Goal: Information Seeking & Learning: Learn about a topic

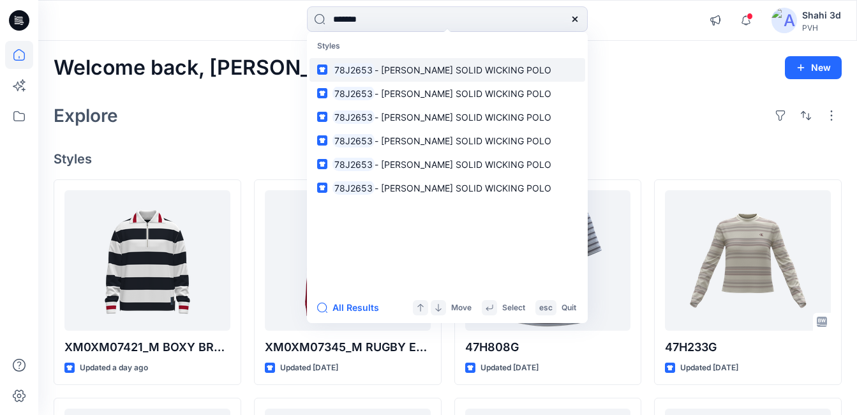
type input "*******"
click at [426, 71] on span "- [PERSON_NAME] SOLID WICKING POLO" at bounding box center [463, 69] width 177 height 11
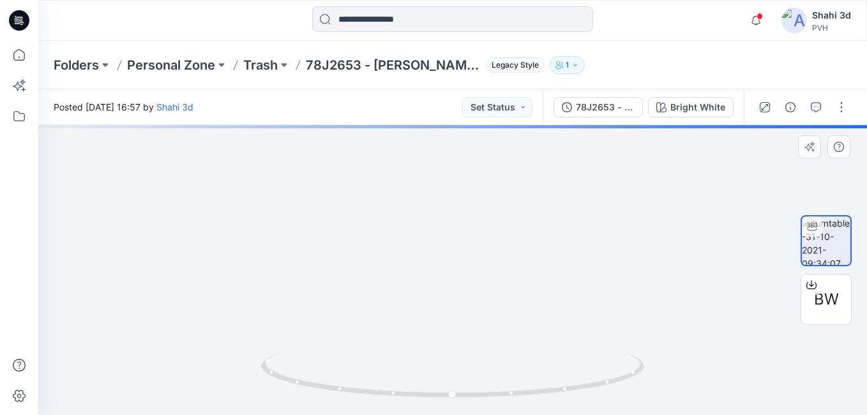
drag, startPoint x: 479, startPoint y: 214, endPoint x: 468, endPoint y: 300, distance: 87.0
click at [468, 300] on img at bounding box center [453, 216] width 680 height 398
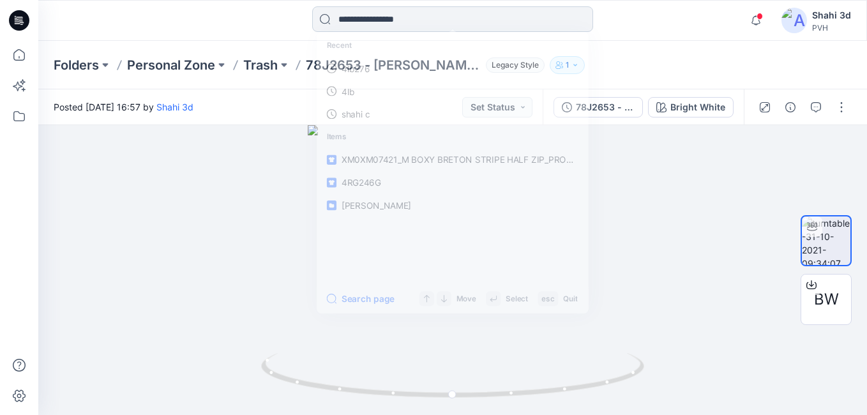
click at [392, 13] on input at bounding box center [452, 19] width 281 height 26
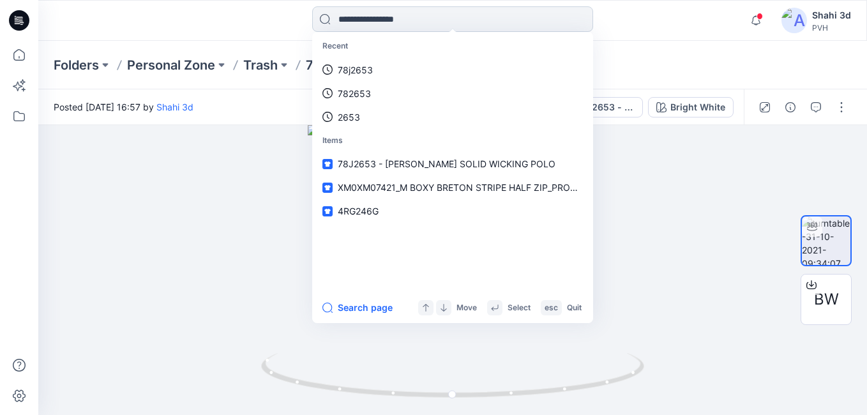
paste input "**********"
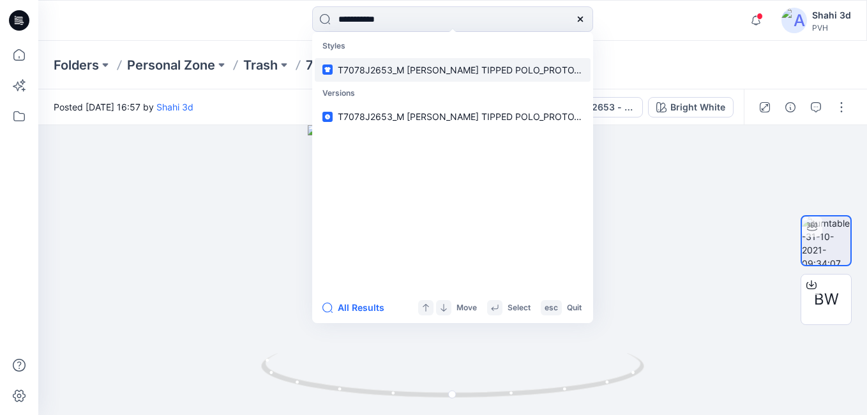
type input "**********"
click at [416, 72] on span "T7078J2653_M [PERSON_NAME] TIPPED POLO_PROTO_V01" at bounding box center [465, 69] width 255 height 11
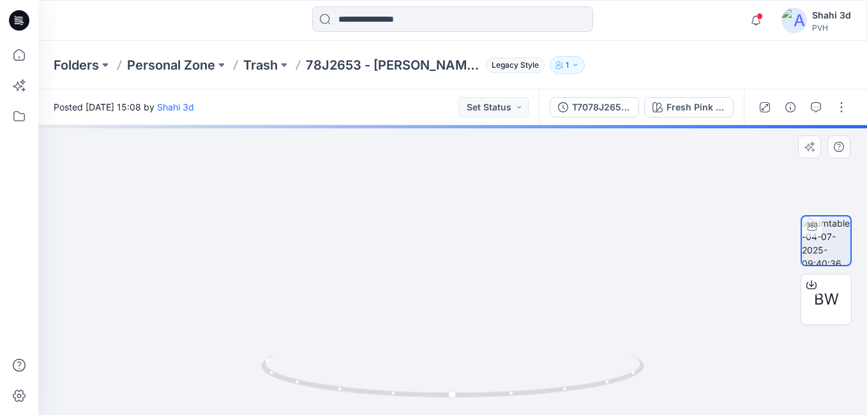
drag, startPoint x: 476, startPoint y: 252, endPoint x: 475, endPoint y: 338, distance: 85.6
click at [475, 338] on img at bounding box center [452, 88] width 1049 height 653
drag, startPoint x: 488, startPoint y: 249, endPoint x: 482, endPoint y: 340, distance: 90.9
click at [482, 340] on img at bounding box center [444, 107] width 1429 height 615
click at [490, 354] on div at bounding box center [452, 270] width 829 height 290
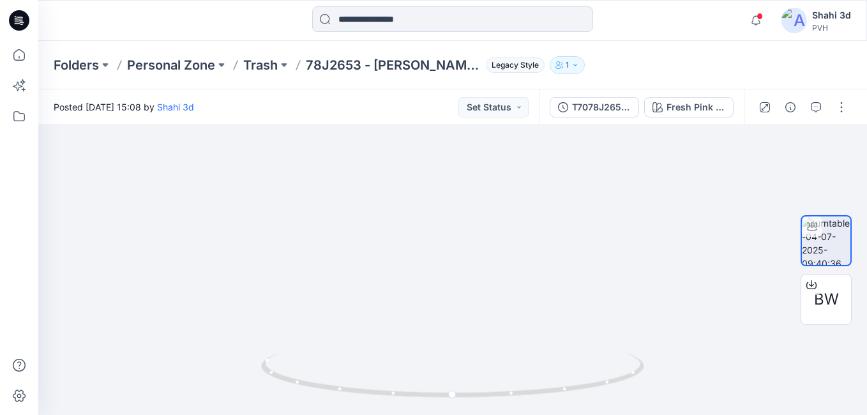
drag, startPoint x: 530, startPoint y: 202, endPoint x: 552, endPoint y: 88, distance: 115.8
click at [555, 79] on div "Folders Personal Zone Trash 78J2653 - [PERSON_NAME] SOLID WICKING POLO Legacy S…" at bounding box center [452, 228] width 829 height 374
drag, startPoint x: 508, startPoint y: 263, endPoint x: 490, endPoint y: 349, distance: 87.4
click at [490, 349] on img at bounding box center [439, 29] width 2188 height 771
drag, startPoint x: 514, startPoint y: 256, endPoint x: 546, endPoint y: 331, distance: 81.2
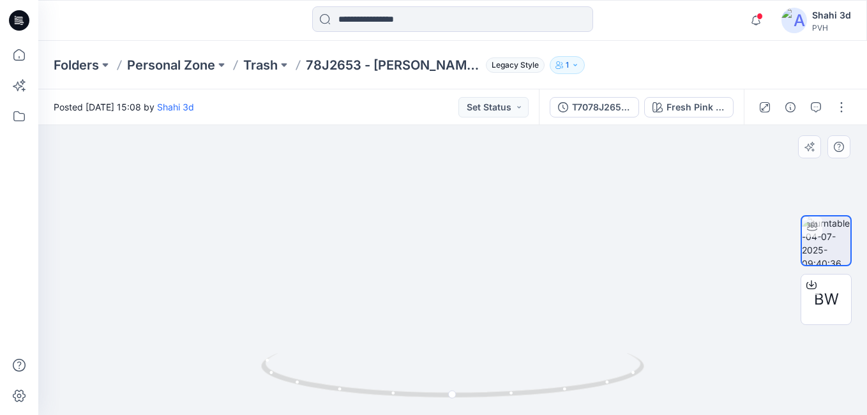
click at [544, 334] on img at bounding box center [459, 87] width 2188 height 656
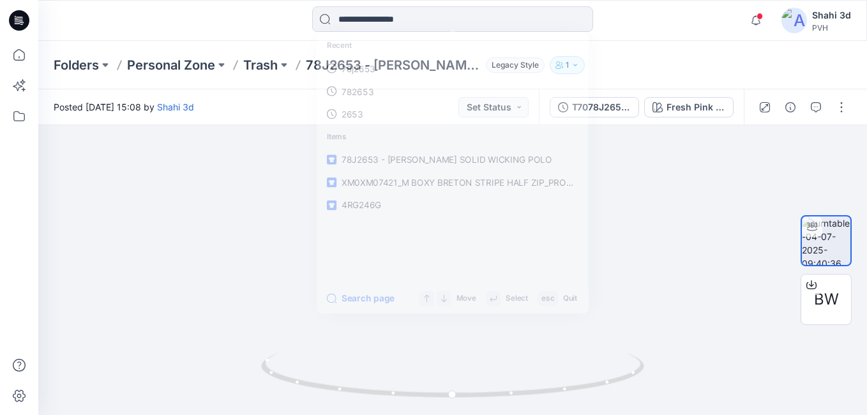
drag, startPoint x: 415, startPoint y: 31, endPoint x: 411, endPoint y: 43, distance: 13.5
click at [414, 31] on input at bounding box center [452, 19] width 281 height 26
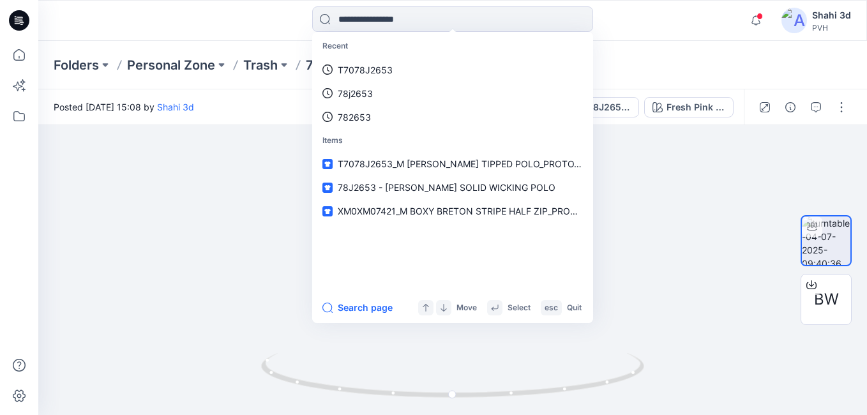
paste input "**********"
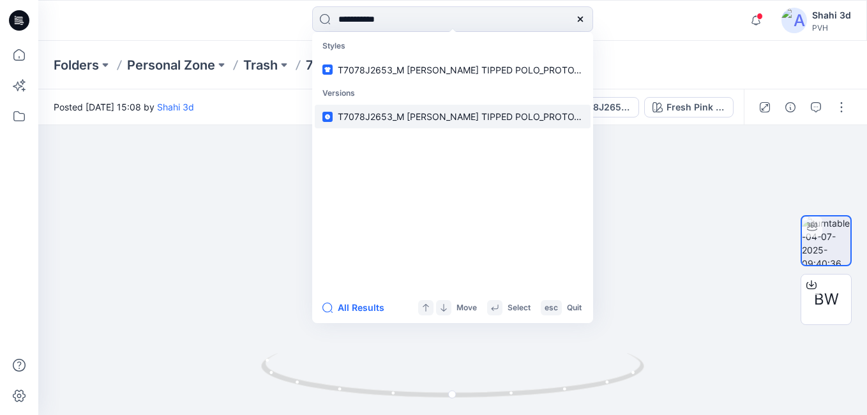
type input "**********"
click at [407, 121] on span "T7078J2653_M [PERSON_NAME] TIPPED POLO_PROTO_V01" at bounding box center [465, 116] width 255 height 11
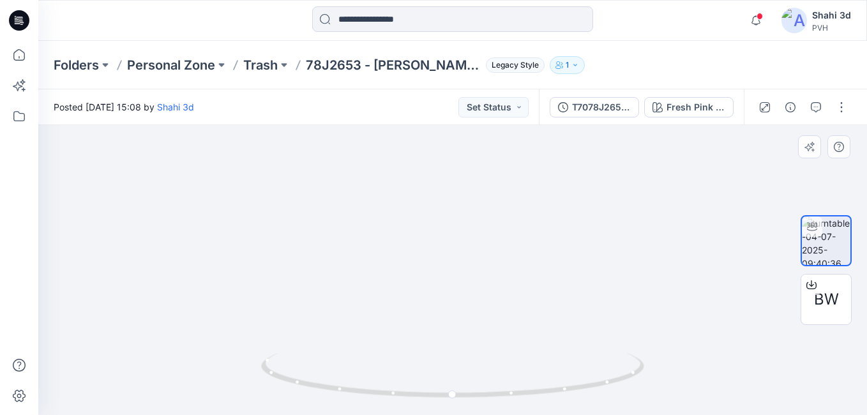
drag, startPoint x: 473, startPoint y: 220, endPoint x: 474, endPoint y: 303, distance: 83.6
click at [474, 305] on img at bounding box center [453, 218] width 670 height 393
drag, startPoint x: 460, startPoint y: 258, endPoint x: 460, endPoint y: 297, distance: 38.9
click at [460, 297] on img at bounding box center [452, 159] width 1239 height 512
drag, startPoint x: 466, startPoint y: 273, endPoint x: 488, endPoint y: 53, distance: 221.3
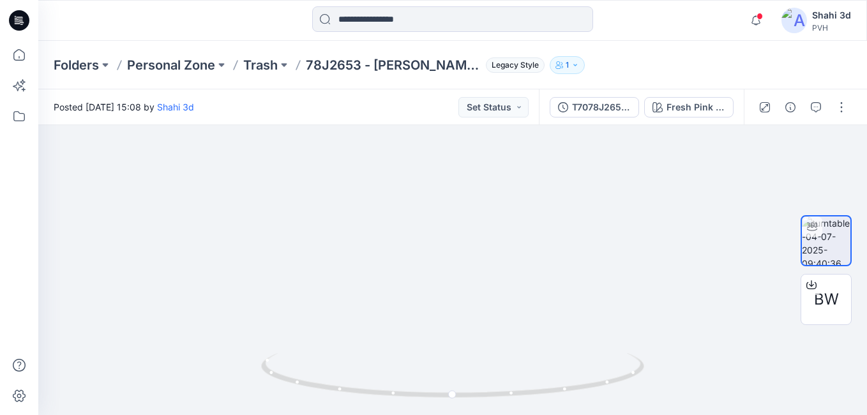
click at [488, 53] on div "Folders Personal Zone Trash 78J2653 - [PERSON_NAME] SOLID WICKING POLO Legacy S…" at bounding box center [452, 228] width 829 height 374
drag, startPoint x: 497, startPoint y: 331, endPoint x: 488, endPoint y: 385, distance: 54.3
click at [488, 399] on div at bounding box center [452, 270] width 829 height 290
drag, startPoint x: 501, startPoint y: 291, endPoint x: 503, endPoint y: 327, distance: 35.8
click at [501, 351] on div at bounding box center [452, 270] width 829 height 290
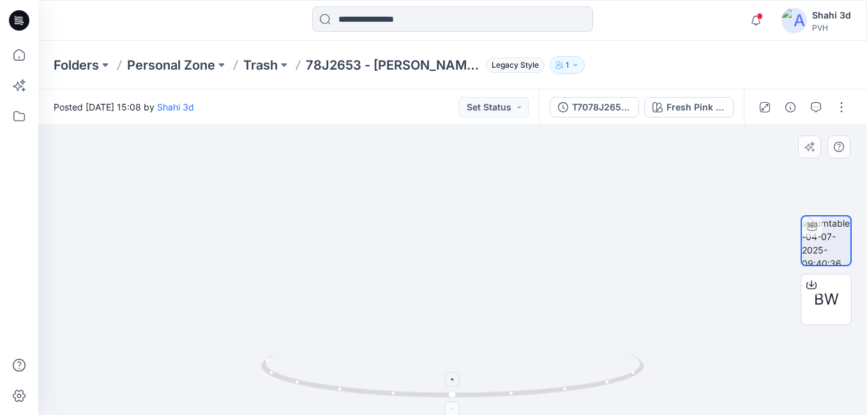
drag, startPoint x: 510, startPoint y: 347, endPoint x: 507, endPoint y: 395, distance: 48.0
click at [507, 395] on div at bounding box center [452, 270] width 829 height 290
drag, startPoint x: 522, startPoint y: 351, endPoint x: 522, endPoint y: 295, distance: 55.5
click at [522, 340] on img at bounding box center [464, 43] width 2615 height 744
